Goal: Information Seeking & Learning: Learn about a topic

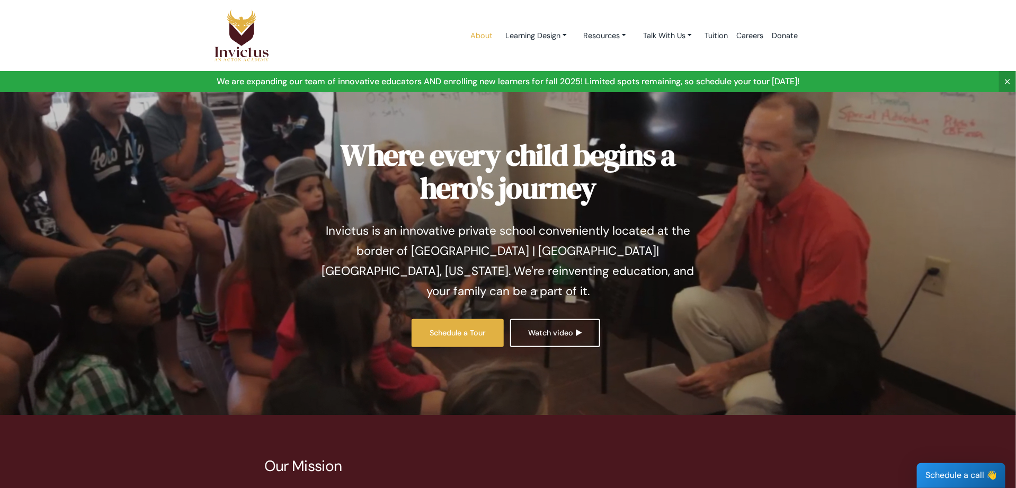
click at [478, 38] on link "About" at bounding box center [481, 35] width 31 height 45
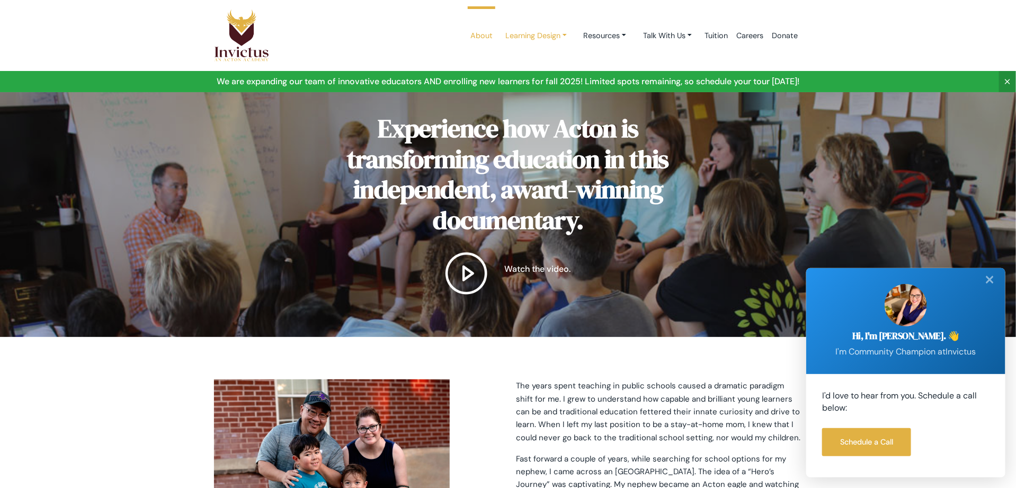
click at [539, 32] on link "Learning Design" at bounding box center [536, 36] width 78 height 20
click at [596, 37] on link "Resources" at bounding box center [605, 36] width 60 height 20
click at [656, 38] on link "Talk With Us" at bounding box center [668, 36] width 66 height 20
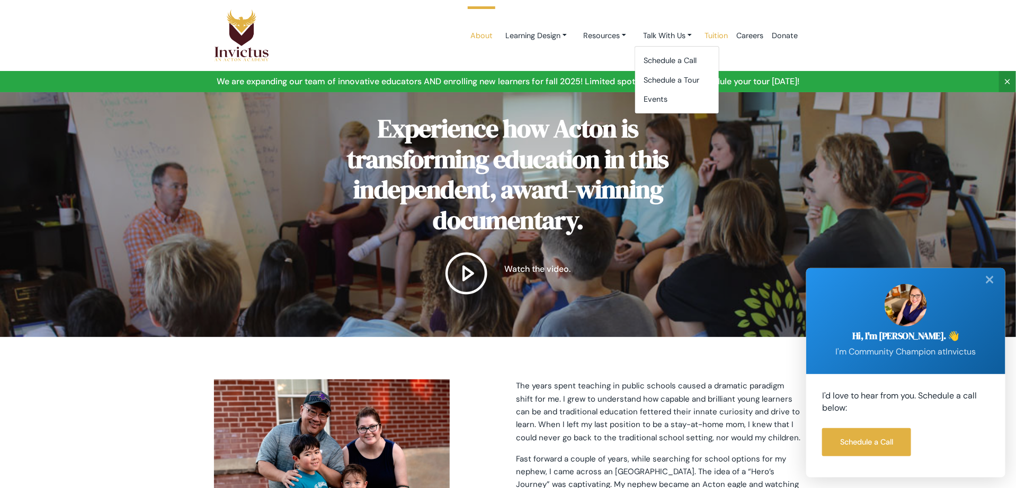
click at [712, 35] on link "Tuition" at bounding box center [716, 35] width 32 height 45
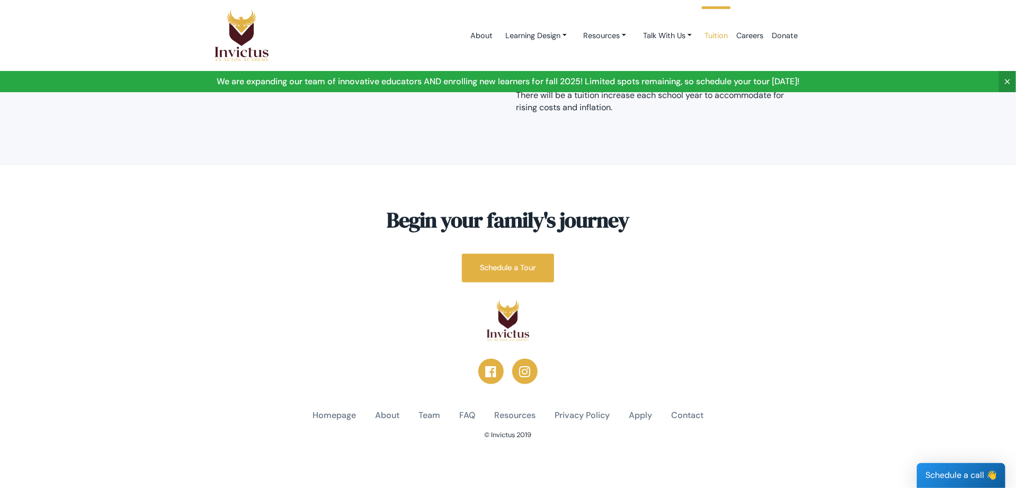
scroll to position [184, 0]
click at [511, 325] on img at bounding box center [508, 319] width 44 height 42
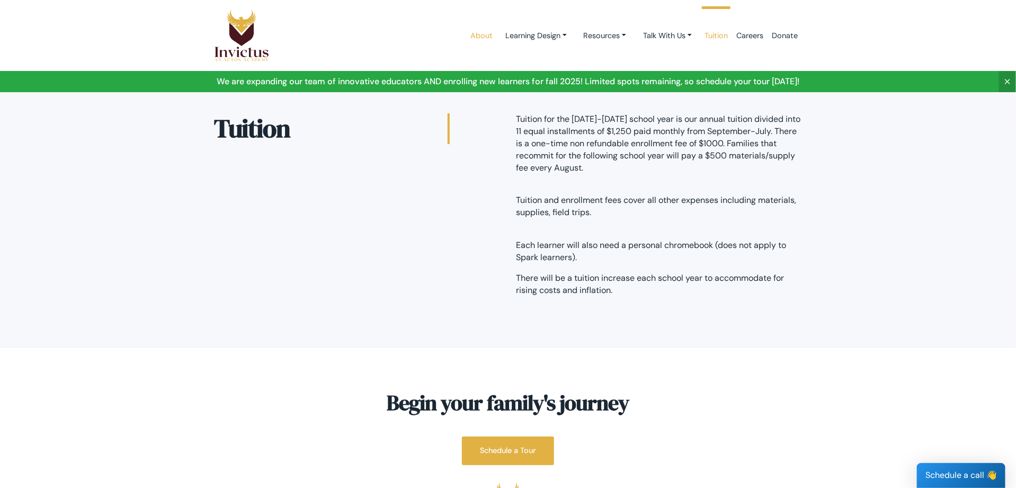
click at [468, 33] on link "About" at bounding box center [481, 35] width 31 height 45
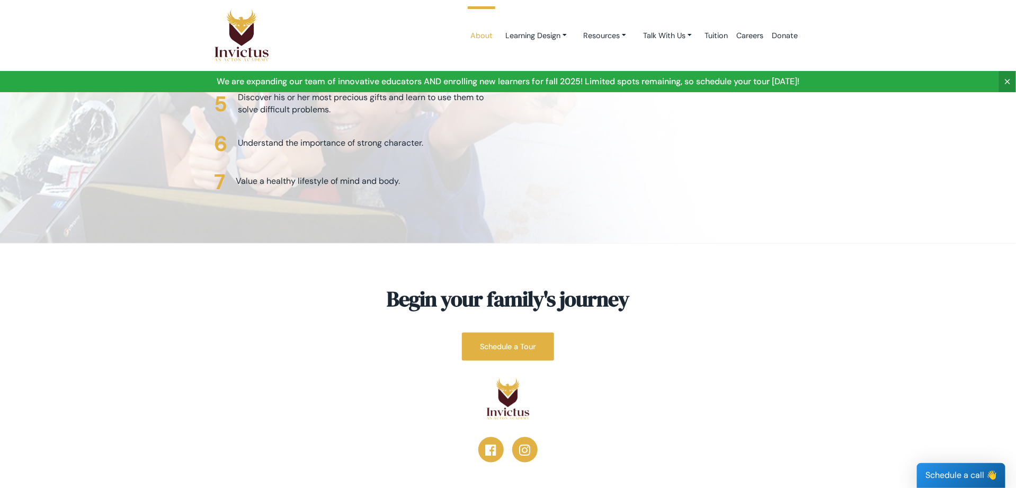
scroll to position [2620, 0]
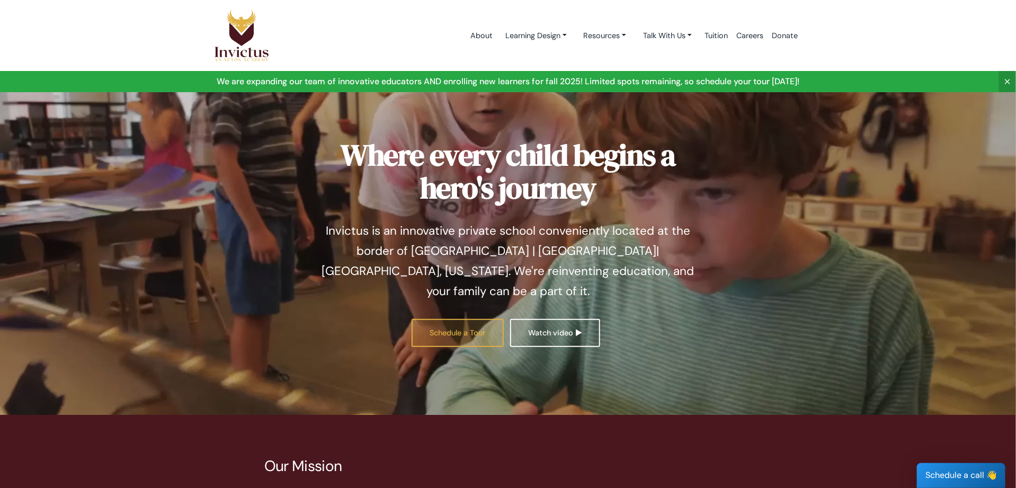
click at [450, 319] on link "Schedule a Tour" at bounding box center [458, 333] width 92 height 28
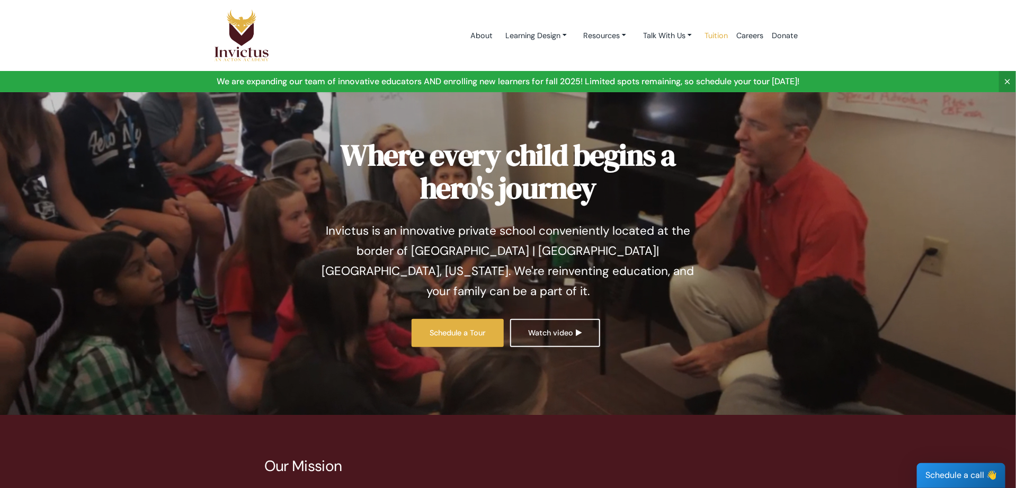
click at [716, 35] on link "Tuition" at bounding box center [716, 35] width 32 height 45
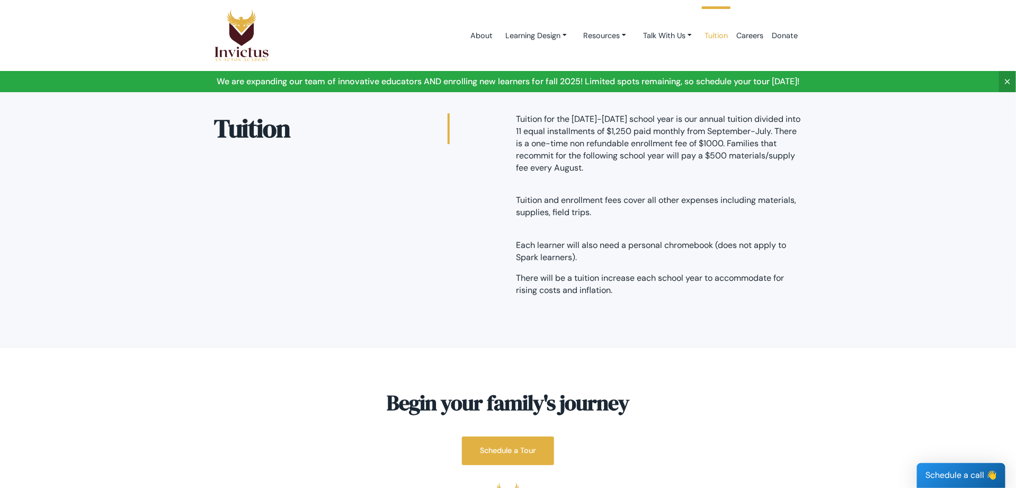
click at [249, 55] on img at bounding box center [241, 35] width 55 height 53
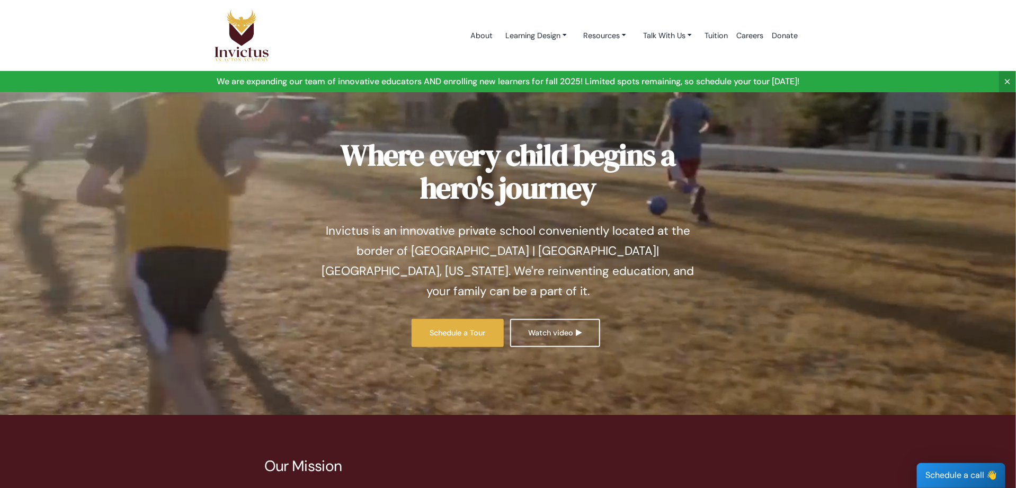
click at [179, 148] on div at bounding box center [508, 243] width 1016 height 344
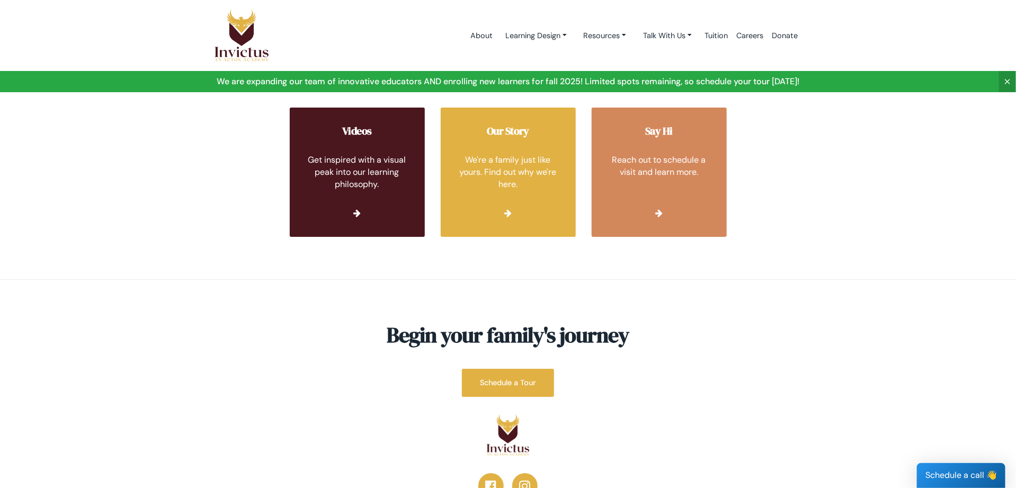
scroll to position [3957, 0]
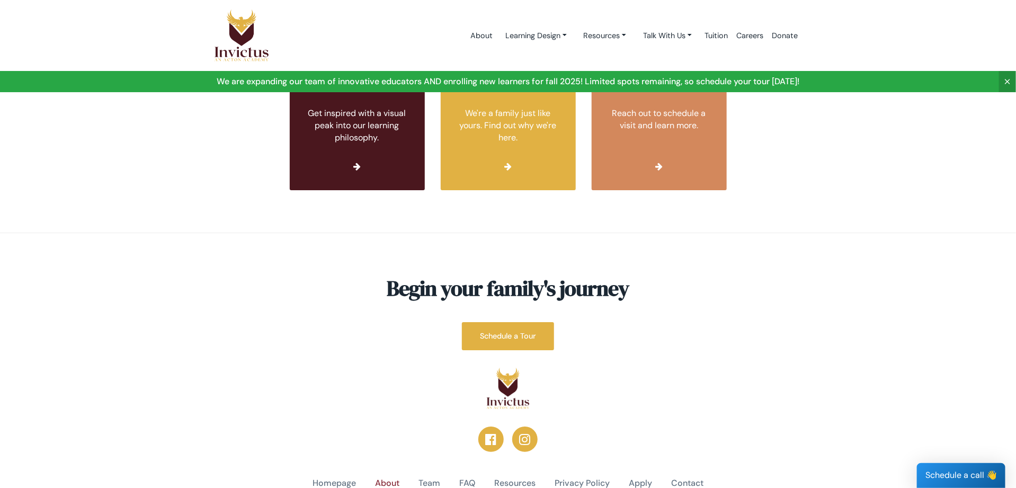
click at [391, 477] on link "About" at bounding box center [387, 483] width 24 height 12
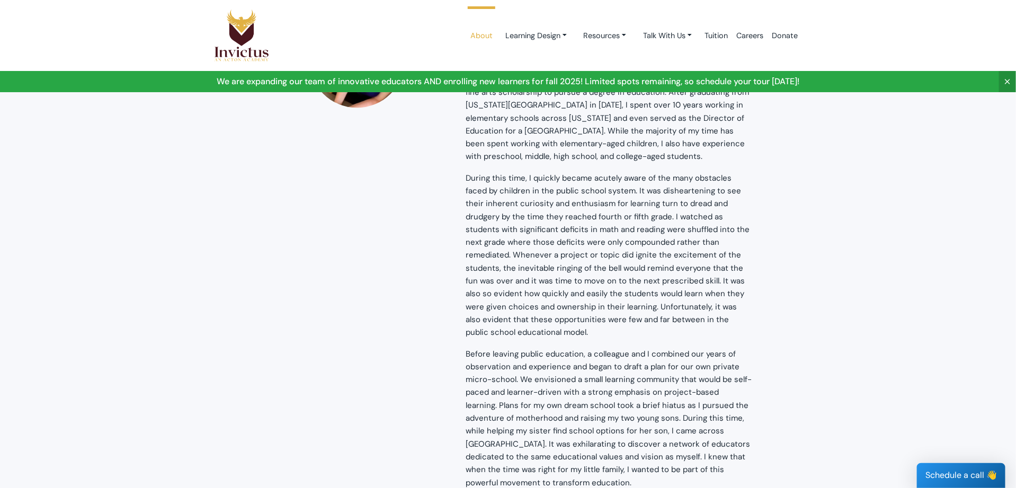
scroll to position [1059, 0]
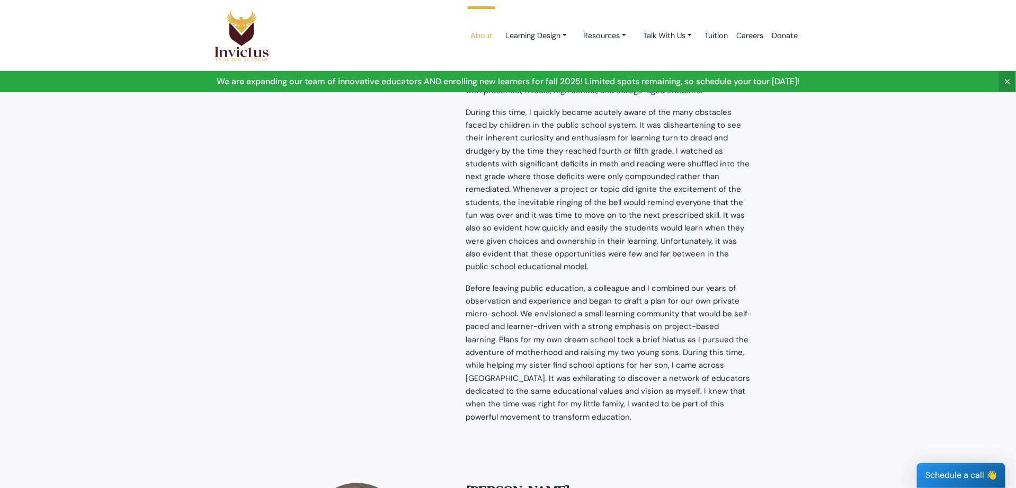
click at [456, 35] on div "About Learning Design Learning Design Studios Day in the life Resources Get Ins…" at bounding box center [546, 35] width 512 height 45
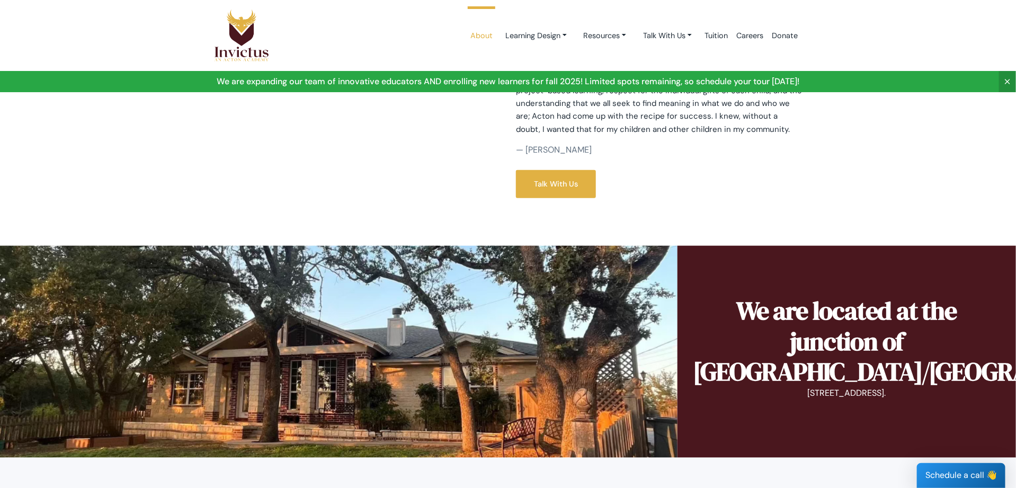
scroll to position [424, 0]
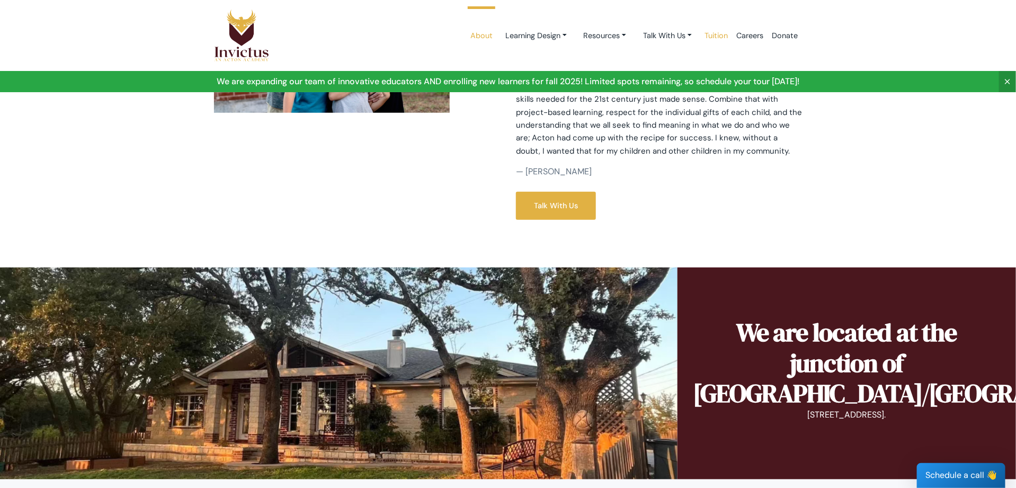
click at [708, 35] on link "Tuition" at bounding box center [716, 35] width 32 height 45
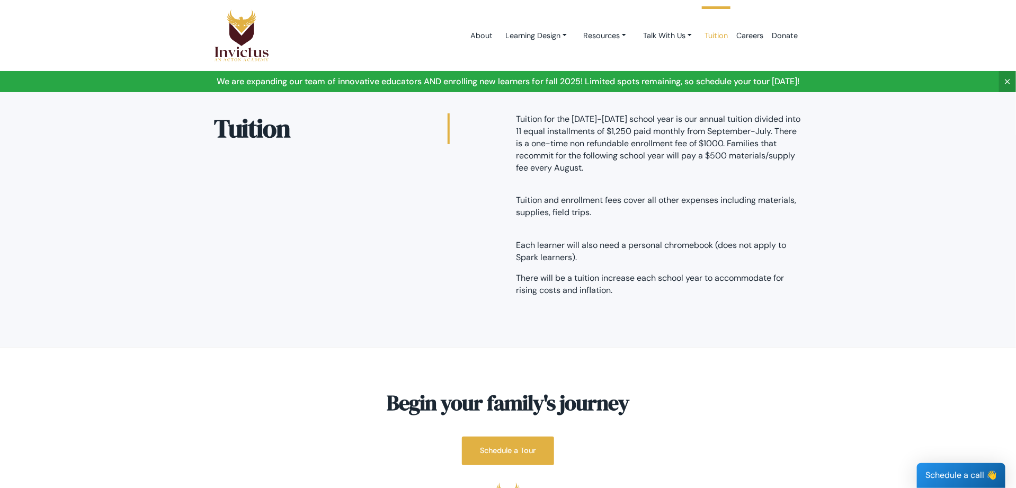
click at [235, 32] on img at bounding box center [241, 35] width 55 height 53
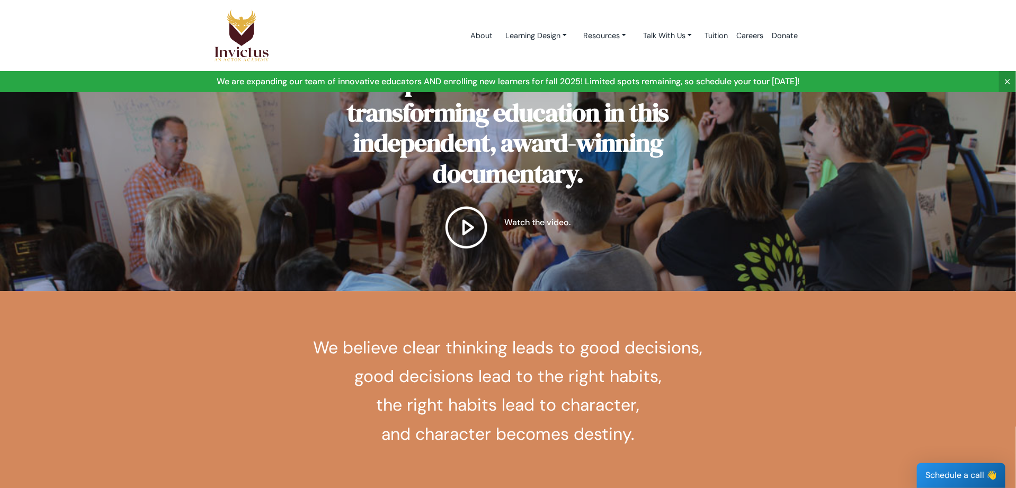
scroll to position [1324, 0]
click at [457, 206] on img at bounding box center [466, 227] width 42 height 42
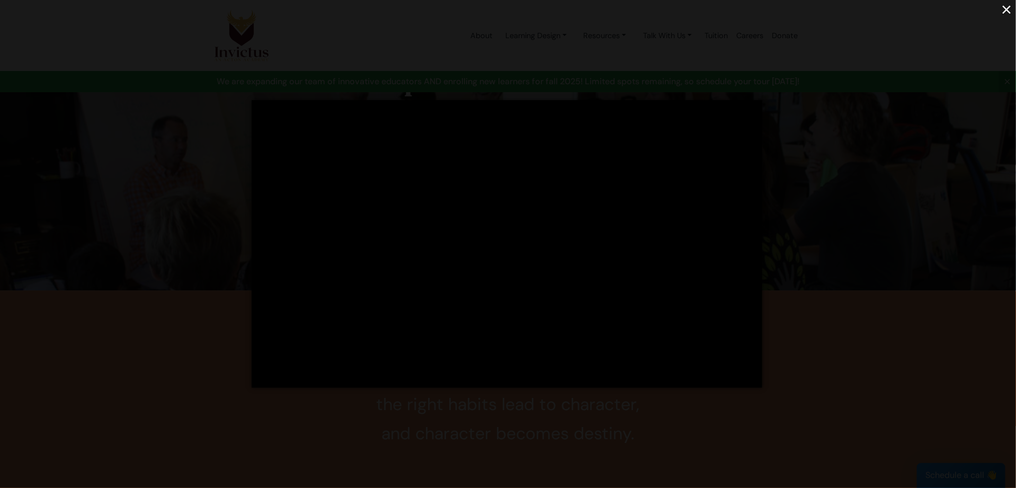
click at [1005, 3] on button "×" at bounding box center [1006, 9] width 19 height 19
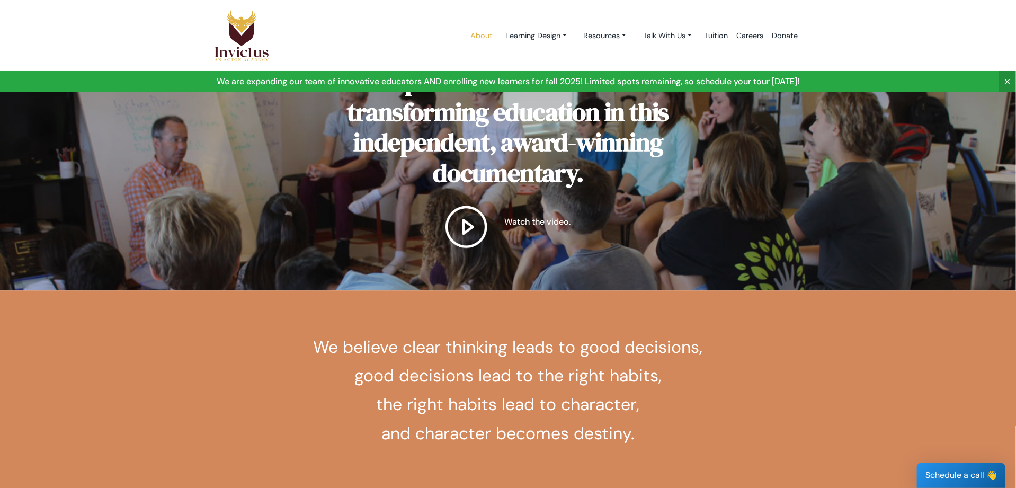
click at [468, 33] on link "About" at bounding box center [481, 35] width 31 height 45
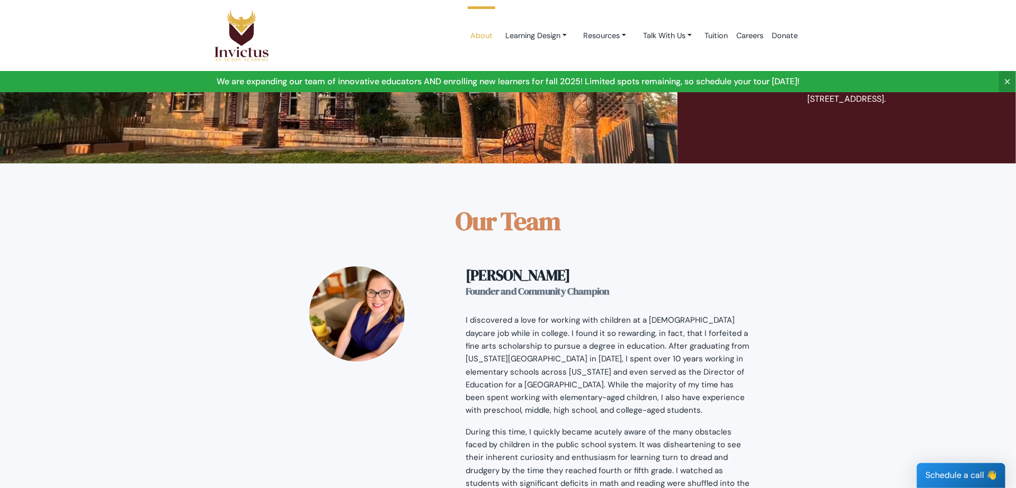
scroll to position [742, 0]
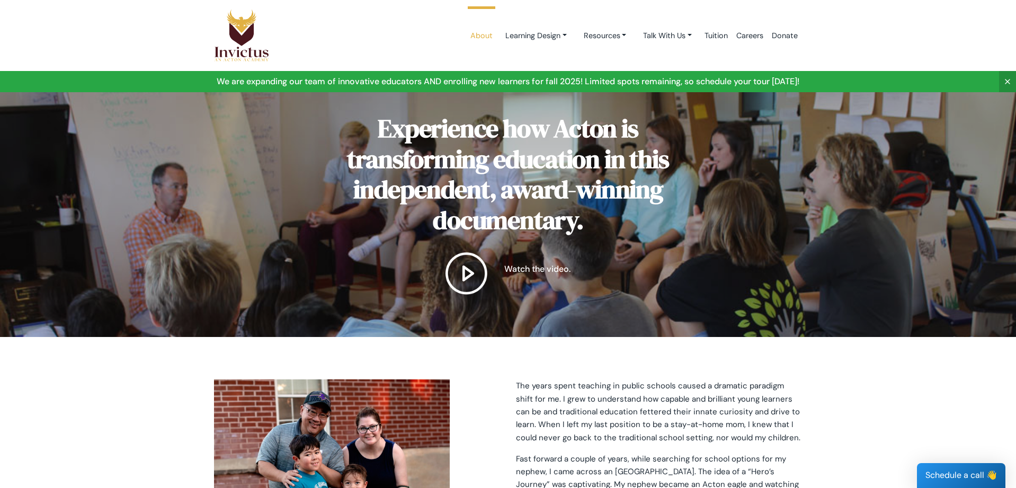
scroll to position [2620, 0]
